Goal: Task Accomplishment & Management: Use online tool/utility

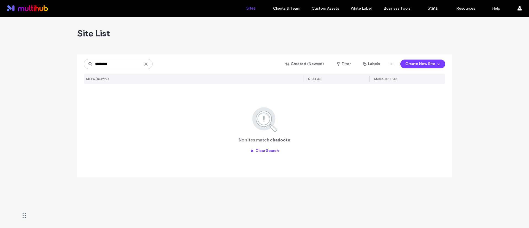
click at [118, 63] on input "*********" at bounding box center [118, 64] width 69 height 10
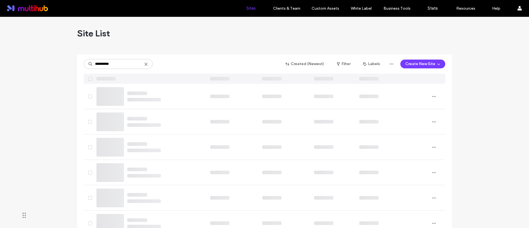
click at [151, 47] on div "Site List" at bounding box center [264, 33] width 375 height 33
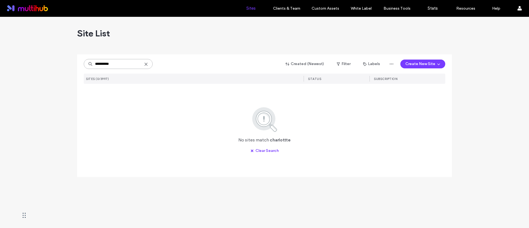
click at [108, 63] on input "**********" at bounding box center [118, 64] width 69 height 10
type input "*********"
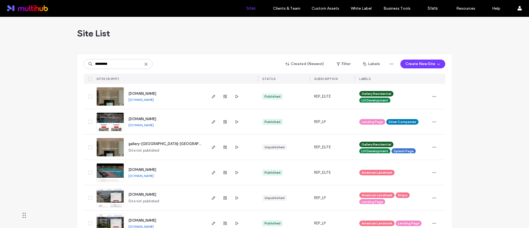
click at [141, 45] on div "Site List" at bounding box center [264, 33] width 375 height 33
click at [213, 93] on span "button" at bounding box center [213, 96] width 7 height 7
click at [213, 97] on icon "button" at bounding box center [213, 96] width 4 height 4
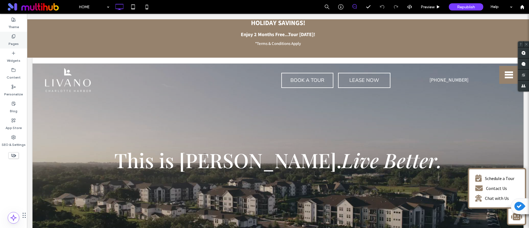
click at [13, 36] on use at bounding box center [13, 36] width 3 height 4
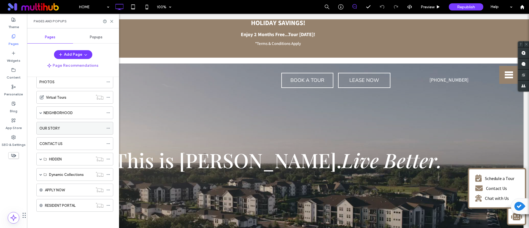
scroll to position [57, 0]
click at [97, 33] on div "Popups" at bounding box center [96, 37] width 46 height 12
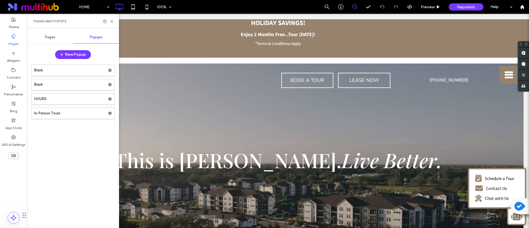
click at [62, 34] on div "Pages" at bounding box center [50, 37] width 46 height 12
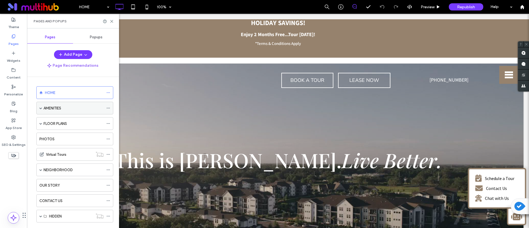
click at [74, 106] on div "AMENITIES" at bounding box center [74, 108] width 60 height 6
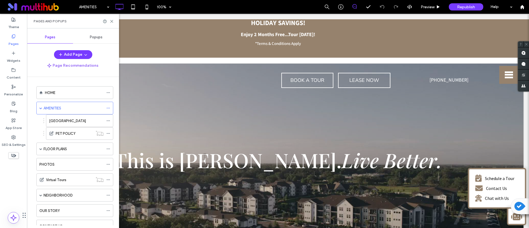
click at [71, 121] on div at bounding box center [264, 114] width 529 height 228
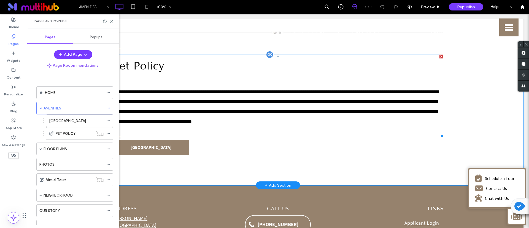
scroll to position [455, 0]
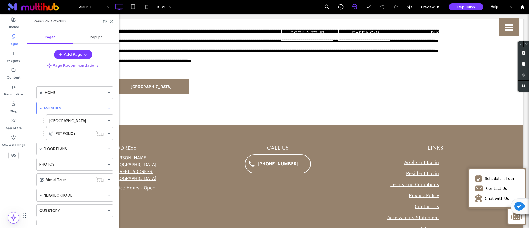
click at [67, 134] on label "PET POLICY" at bounding box center [66, 134] width 20 height 10
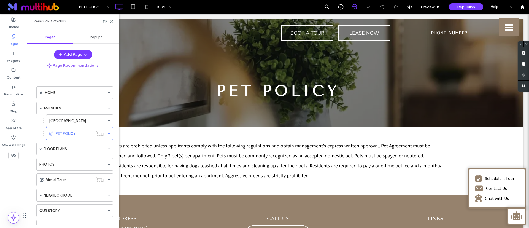
scroll to position [165, 0]
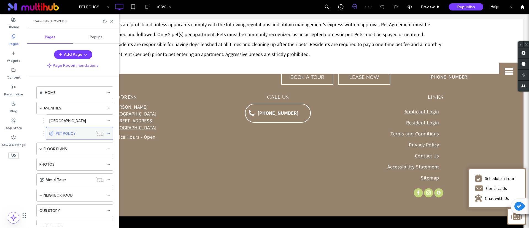
click at [83, 132] on div "PET POLICY" at bounding box center [74, 134] width 37 height 6
click at [83, 122] on div at bounding box center [264, 114] width 529 height 228
click at [83, 120] on label "LIVANO PET CENTER" at bounding box center [67, 121] width 37 height 10
click at [111, 20] on div at bounding box center [264, 114] width 529 height 228
click at [113, 21] on icon at bounding box center [112, 21] width 4 height 4
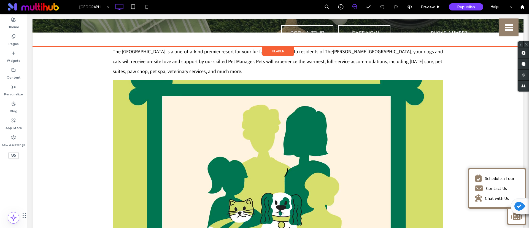
scroll to position [41, 0]
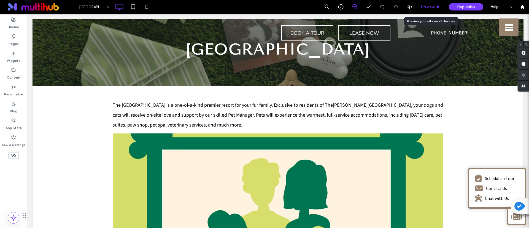
click at [433, 5] on span "Preview" at bounding box center [428, 7] width 14 height 5
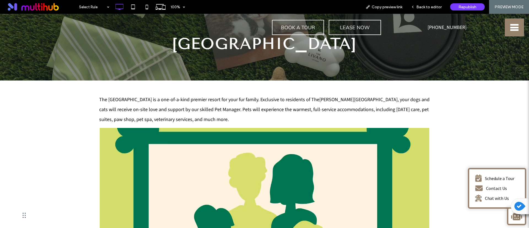
scroll to position [207, 0]
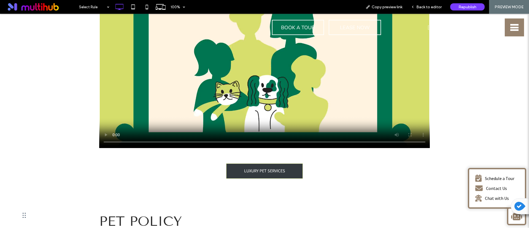
click at [272, 173] on span "LUXURY PET SERVICES" at bounding box center [264, 171] width 41 height 12
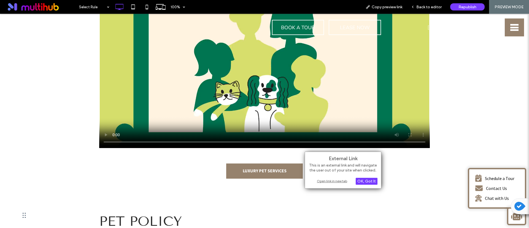
click at [333, 180] on div "Open link in new tab" at bounding box center [343, 181] width 69 height 6
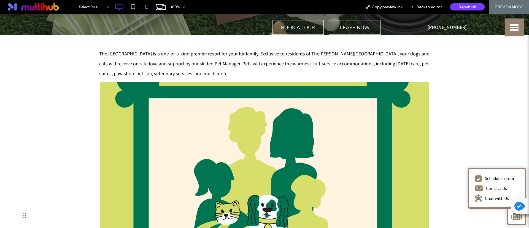
scroll to position [83, 0]
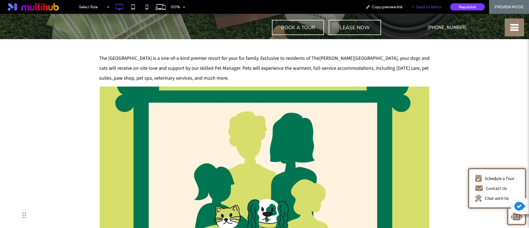
click at [438, 6] on span "Back to editor" at bounding box center [428, 7] width 25 height 5
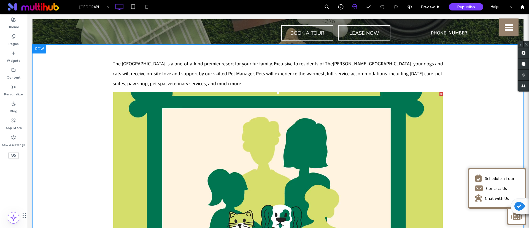
click at [248, 175] on span at bounding box center [278, 184] width 331 height 185
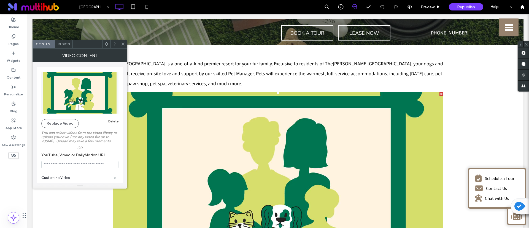
scroll to position [83, 0]
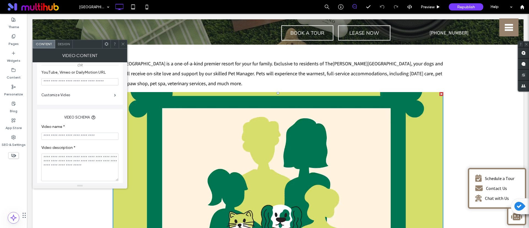
click at [123, 44] on use at bounding box center [123, 44] width 3 height 3
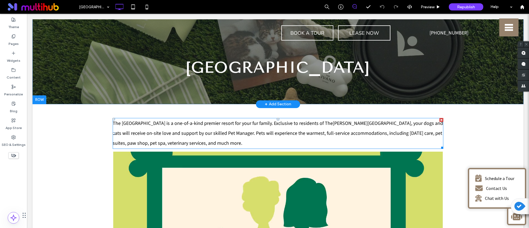
scroll to position [0, 0]
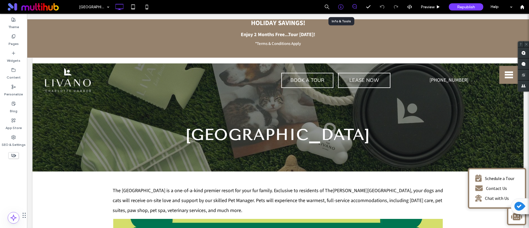
click at [339, 3] on div at bounding box center [341, 7] width 14 height 14
click at [341, 6] on icon at bounding box center [341, 7] width 6 height 6
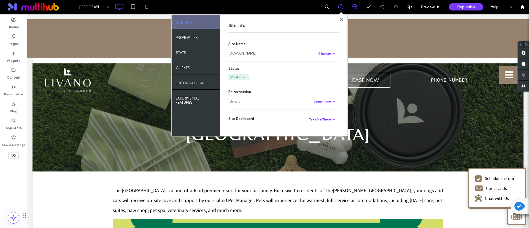
click at [260, 50] on section "Site Name www.livanocharlotteharbor.com Change" at bounding box center [283, 48] width 111 height 15
click at [256, 53] on link "www.livanocharlotteharbor.com" at bounding box center [242, 54] width 28 height 6
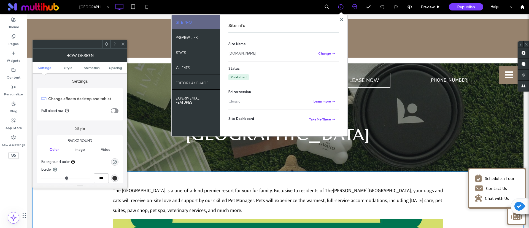
click at [343, 20] on div at bounding box center [341, 19] width 4 height 4
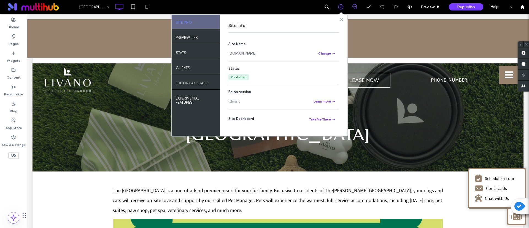
click at [341, 18] on use at bounding box center [341, 19] width 3 height 3
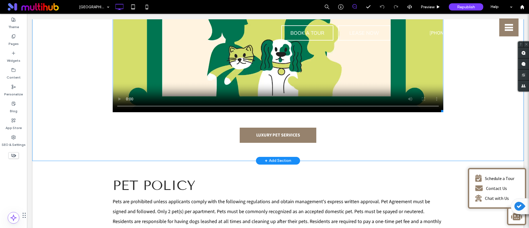
scroll to position [289, 0]
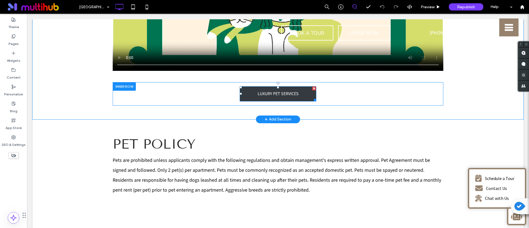
click at [288, 94] on span "LUXURY PET SERVICES" at bounding box center [278, 94] width 41 height 12
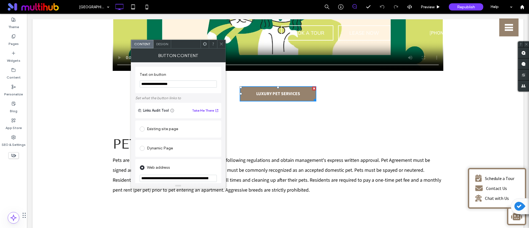
scroll to position [41, 0]
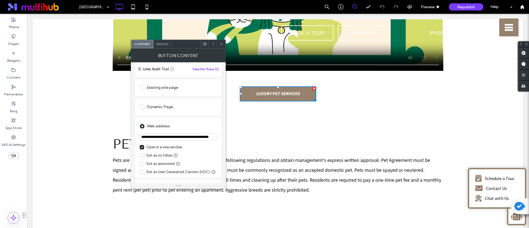
click at [184, 135] on input "**********" at bounding box center [178, 136] width 77 height 7
click at [185, 125] on div "Web address" at bounding box center [178, 126] width 77 height 9
click at [196, 136] on input "**********" at bounding box center [178, 136] width 77 height 7
type input "*******"
click at [200, 123] on div "Web address" at bounding box center [178, 126] width 77 height 9
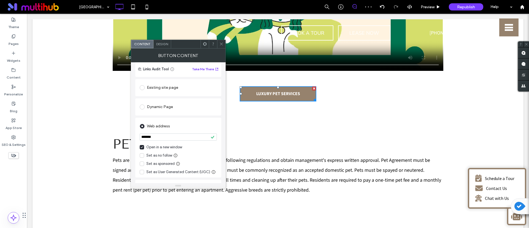
click at [204, 125] on div "Web address" at bounding box center [178, 126] width 77 height 9
click at [190, 136] on input "*******" at bounding box center [178, 136] width 77 height 7
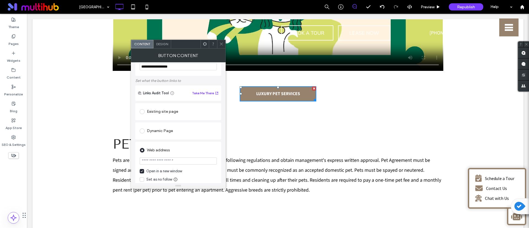
scroll to position [0, 0]
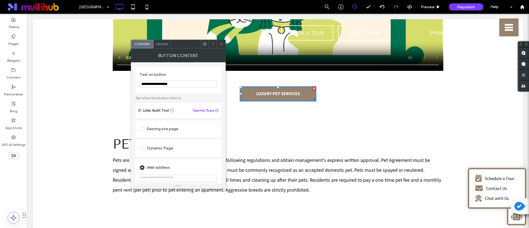
click at [193, 160] on div "Web address Open in a new window Set as no follow Set as sponsored Set as User …" at bounding box center [178, 189] width 86 height 60
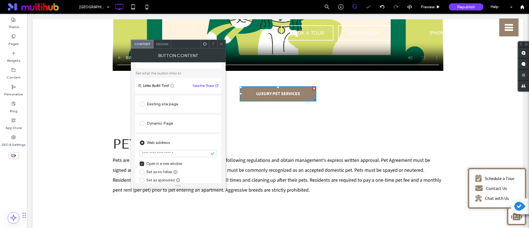
scroll to position [41, 0]
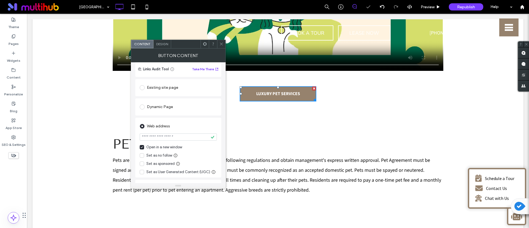
click at [191, 122] on div "Web address" at bounding box center [178, 126] width 77 height 9
click at [190, 123] on div "Web address" at bounding box center [178, 126] width 77 height 9
click at [190, 124] on div "Web address" at bounding box center [178, 126] width 77 height 9
click at [176, 138] on input "url" at bounding box center [178, 136] width 77 height 7
click at [179, 138] on input "url" at bounding box center [178, 136] width 77 height 7
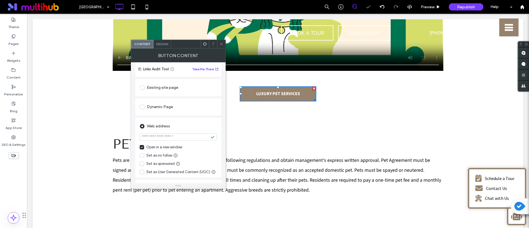
click at [188, 127] on div "Web address" at bounding box center [178, 126] width 77 height 9
click at [222, 45] on icon at bounding box center [221, 44] width 4 height 4
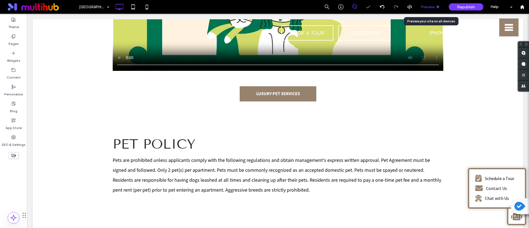
click at [435, 3] on div "Preview" at bounding box center [431, 7] width 28 height 14
click at [435, 6] on span "Preview" at bounding box center [428, 7] width 14 height 5
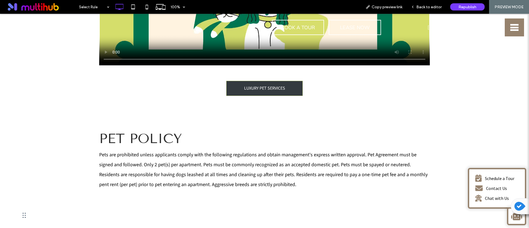
click at [287, 91] on link "LUXURY PET SERVICES" at bounding box center [264, 88] width 77 height 15
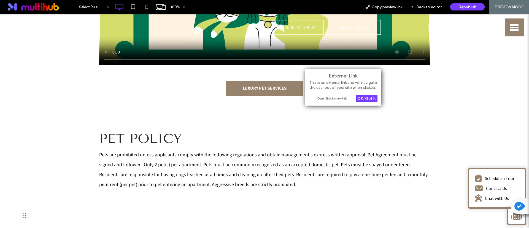
click at [331, 99] on div "Open link in new tab" at bounding box center [343, 98] width 69 height 6
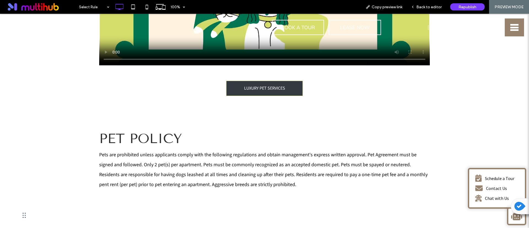
click at [289, 88] on link "LUXURY PET SERVICES" at bounding box center [264, 88] width 77 height 15
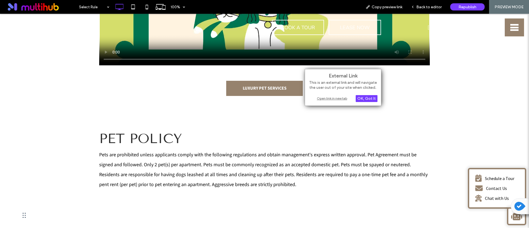
click at [332, 98] on div "Open link in new tab" at bounding box center [343, 98] width 69 height 6
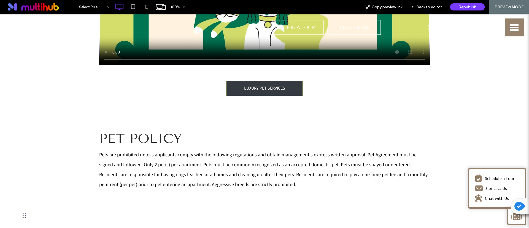
click at [276, 88] on span "LUXURY PET SERVICES" at bounding box center [264, 88] width 41 height 12
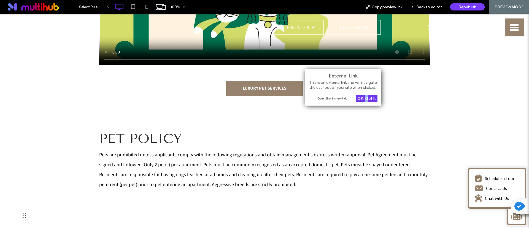
click at [368, 96] on div "OK, Got It" at bounding box center [367, 98] width 22 height 7
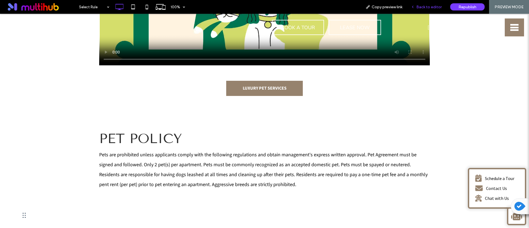
click at [438, 7] on span "Back to editor" at bounding box center [428, 7] width 25 height 5
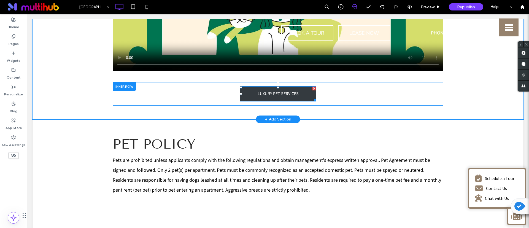
click at [287, 95] on span "LUXURY PET SERVICES" at bounding box center [278, 94] width 41 height 12
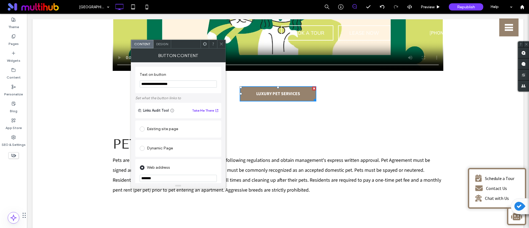
click at [224, 46] on div at bounding box center [221, 44] width 8 height 8
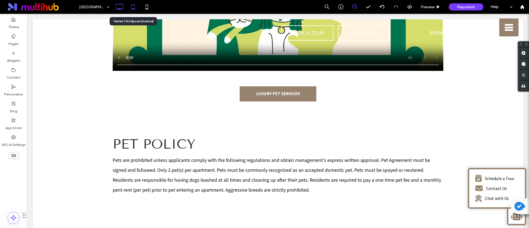
click at [132, 9] on use at bounding box center [133, 6] width 4 height 5
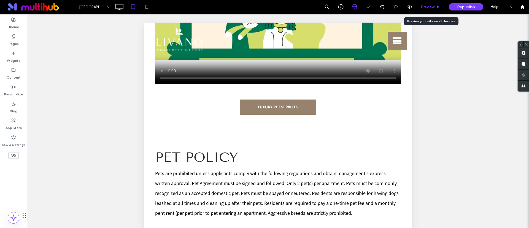
click at [432, 5] on span "Preview" at bounding box center [428, 7] width 14 height 5
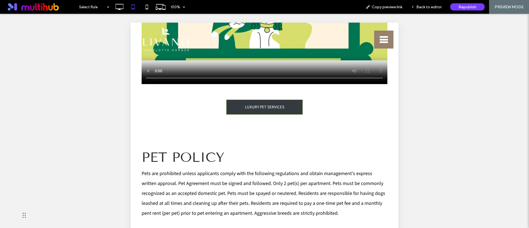
click at [249, 104] on span "LUXURY PET SERVICES" at bounding box center [264, 106] width 39 height 11
click at [292, 107] on link "LUXURY PET SERVICES" at bounding box center [264, 106] width 77 height 15
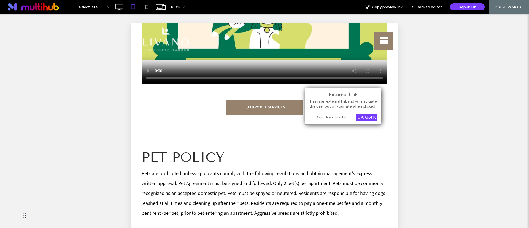
click at [319, 117] on div "Open link in new tab" at bounding box center [343, 117] width 69 height 6
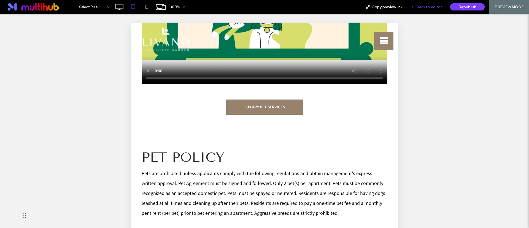
click at [435, 10] on div "Back to editor" at bounding box center [426, 7] width 39 height 14
click at [436, 8] on span "Back to editor" at bounding box center [428, 7] width 25 height 5
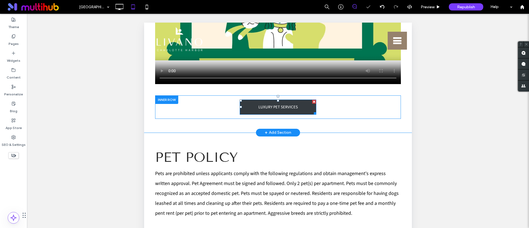
click at [271, 107] on span "LUXURY PET SERVICES" at bounding box center [277, 106] width 39 height 11
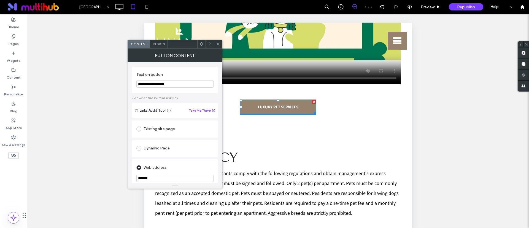
click at [217, 44] on icon at bounding box center [218, 44] width 4 height 4
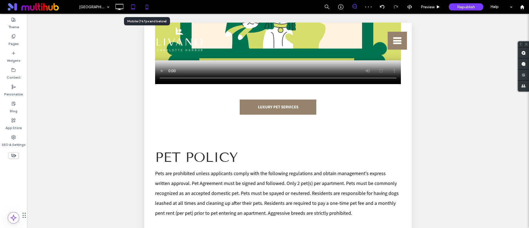
click at [146, 7] on icon at bounding box center [146, 6] width 11 height 11
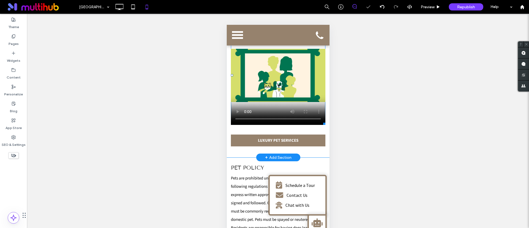
scroll to position [207, 0]
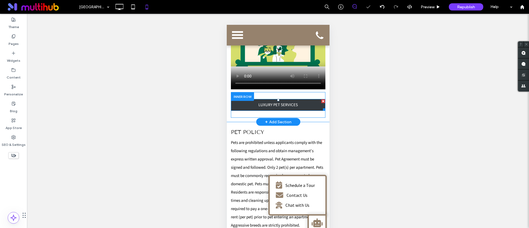
click at [275, 105] on span "LUXURY PET SERVICES" at bounding box center [277, 104] width 39 height 11
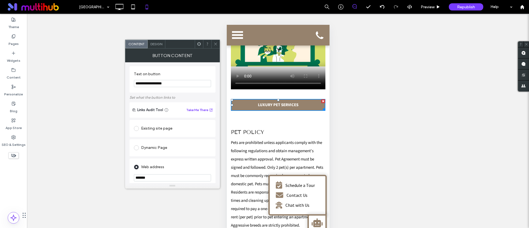
scroll to position [0, 0]
click at [217, 43] on icon at bounding box center [216, 44] width 4 height 4
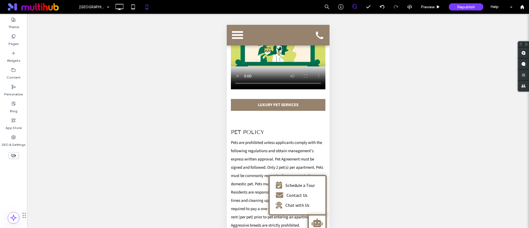
click at [451, 81] on div "Unhide? Yes Unhide? Yes Unhide? Yes Unhide? Yes Unhide? Yes Unhide? Yes Unhide?…" at bounding box center [278, 128] width 502 height 228
click at [464, 6] on span "Republish" at bounding box center [466, 7] width 18 height 5
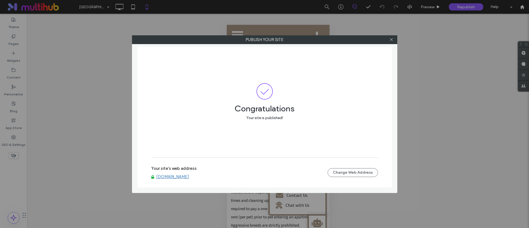
click at [189, 176] on link "www.livanocharlotteharbor.com" at bounding box center [172, 176] width 33 height 5
click at [189, 179] on div "Your site's web address www.livanocharlotteharbor.com Change Web Address" at bounding box center [264, 173] width 227 height 18
click at [189, 177] on link "www.livanocharlotteharbor.com" at bounding box center [172, 176] width 33 height 5
click at [392, 39] on icon at bounding box center [391, 39] width 4 height 4
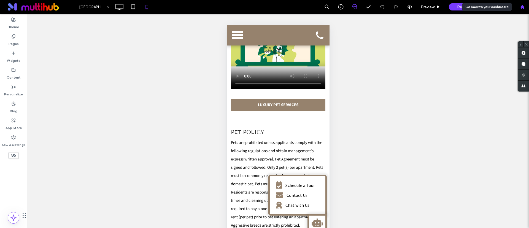
click at [524, 7] on icon at bounding box center [522, 7] width 5 height 5
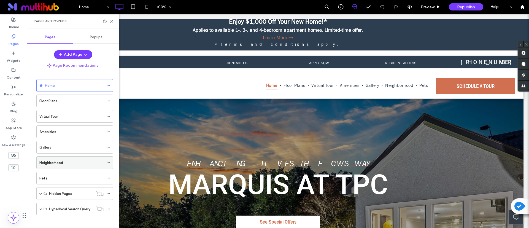
scroll to position [11, 0]
click at [93, 36] on span "Popups" at bounding box center [96, 37] width 13 height 4
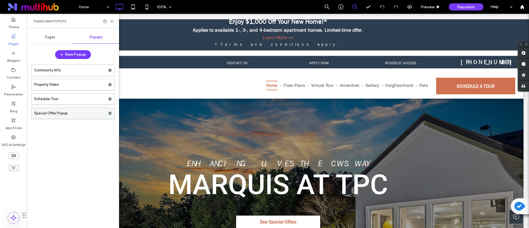
click at [56, 110] on label "Special Offer Popup" at bounding box center [71, 113] width 74 height 11
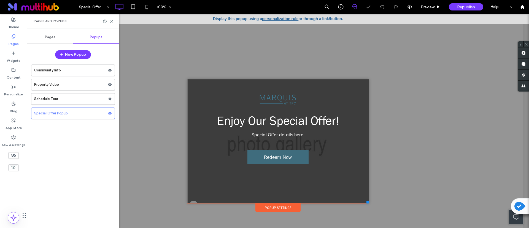
click at [51, 39] on span "Pages" at bounding box center [50, 37] width 10 height 4
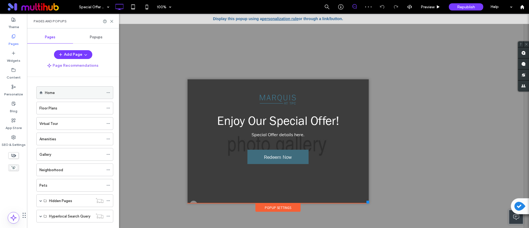
click at [46, 87] on div "Home" at bounding box center [74, 93] width 59 height 12
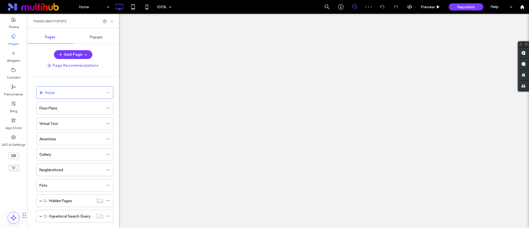
click at [112, 21] on icon at bounding box center [112, 21] width 4 height 4
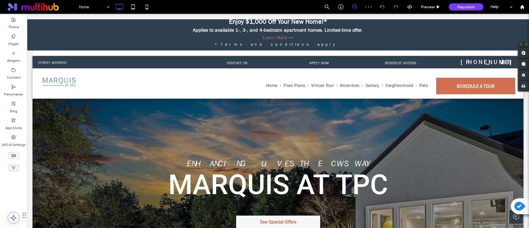
click at [259, 220] on label "See Special Offers" at bounding box center [278, 221] width 84 height 12
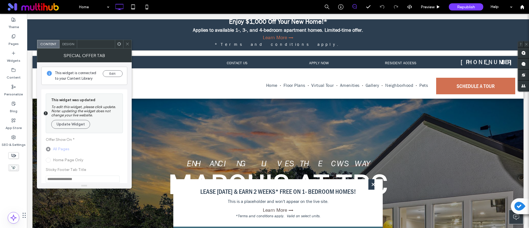
click at [128, 46] on icon at bounding box center [127, 44] width 4 height 4
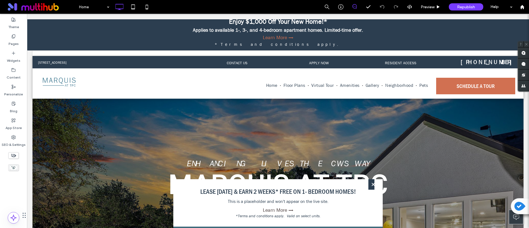
click at [365, 30] on p "Applies to available 1-, 3-, and 4-bedroom apartment homes. Limited-time offer." at bounding box center [278, 29] width 497 height 7
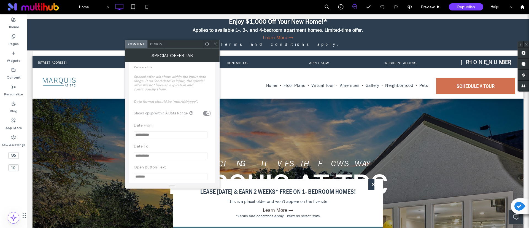
scroll to position [295, 0]
click at [214, 43] on icon at bounding box center [215, 44] width 4 height 4
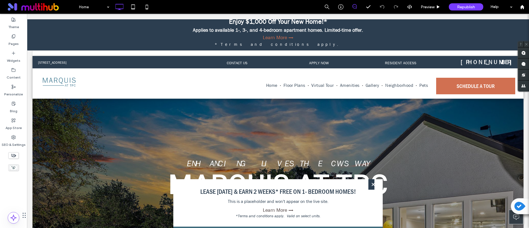
click at [285, 203] on span "This is a placeholder and won't appear on the live site." at bounding box center [278, 201] width 193 height 11
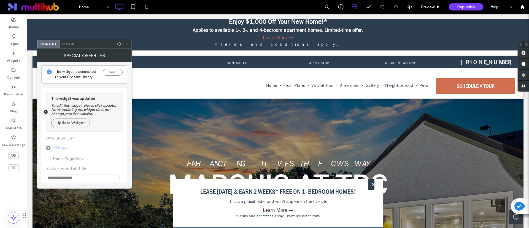
scroll to position [0, 0]
click at [128, 46] on icon at bounding box center [127, 44] width 4 height 4
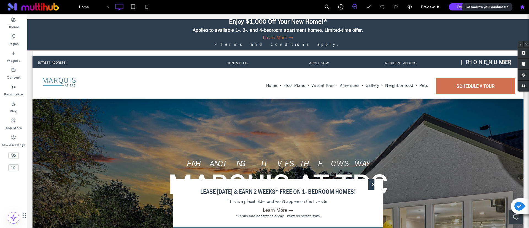
click at [523, 4] on div at bounding box center [522, 7] width 14 height 14
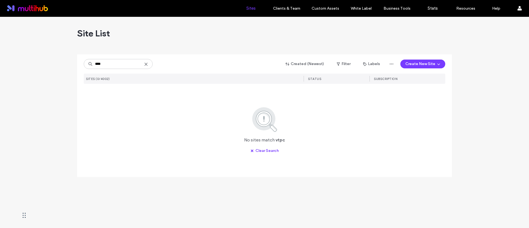
click at [114, 66] on input "****" at bounding box center [118, 64] width 69 height 10
type input "***"
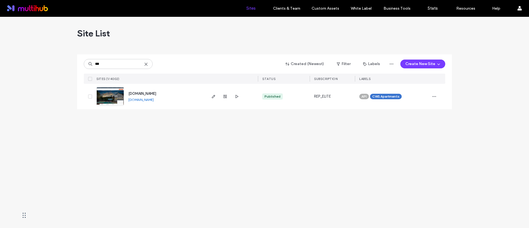
click at [208, 56] on div "*** Created (Newest) Filter Labels Create New Site SITES (1/4002) STATUS SUBSCR…" at bounding box center [265, 68] width 362 height 29
click at [434, 99] on span "button" at bounding box center [434, 96] width 9 height 9
click at [404, 153] on div "Site Dashboard" at bounding box center [413, 156] width 49 height 10
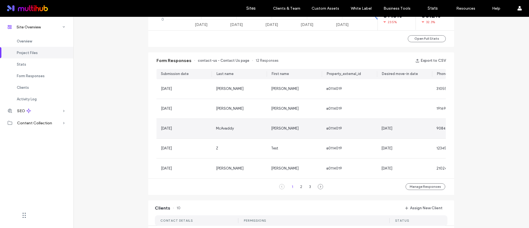
scroll to position [331, 0]
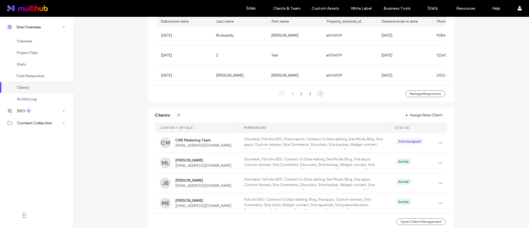
scroll to position [248, 0]
